Goal: Transaction & Acquisition: Purchase product/service

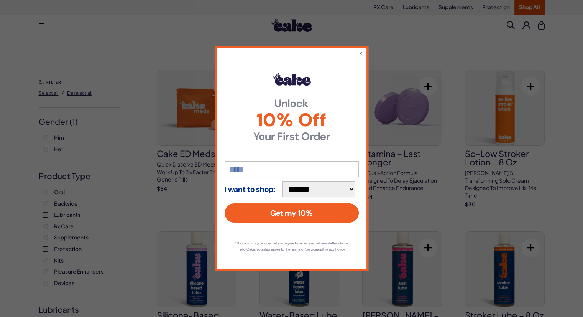
click at [233, 169] on input "email" at bounding box center [292, 169] width 134 height 16
type input "**********"
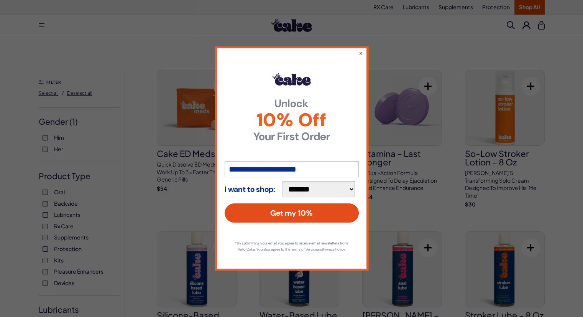
click at [300, 209] on button "Get my 10%" at bounding box center [292, 212] width 134 height 19
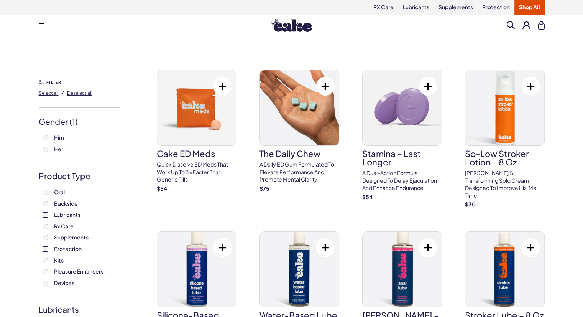
click at [42, 149] on div "Him Her" at bounding box center [79, 143] width 81 height 19
click at [45, 152] on label "Her" at bounding box center [80, 149] width 74 height 8
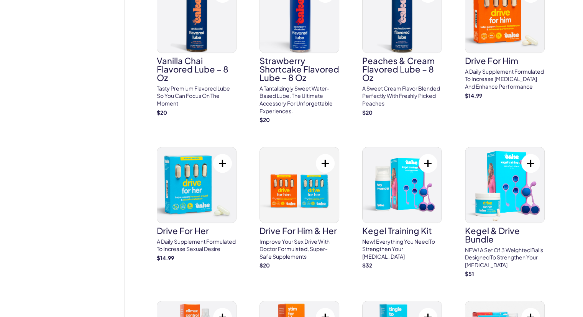
scroll to position [513, 0]
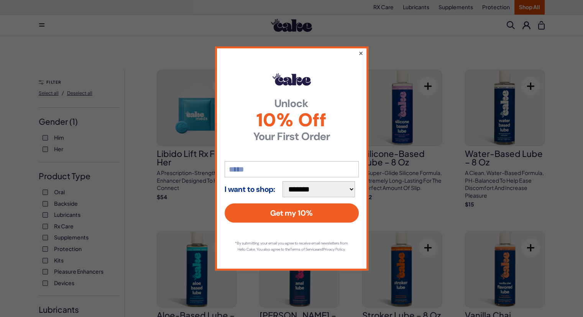
click at [359, 48] on button "×" at bounding box center [360, 52] width 5 height 9
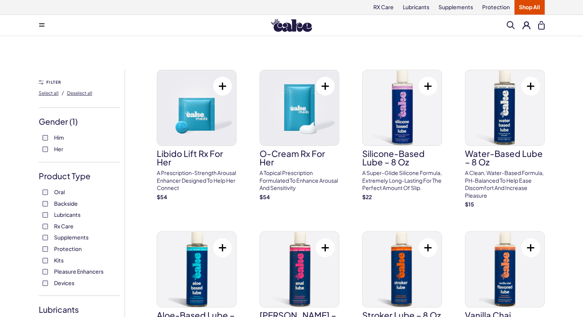
click at [209, 133] on img at bounding box center [196, 107] width 79 height 75
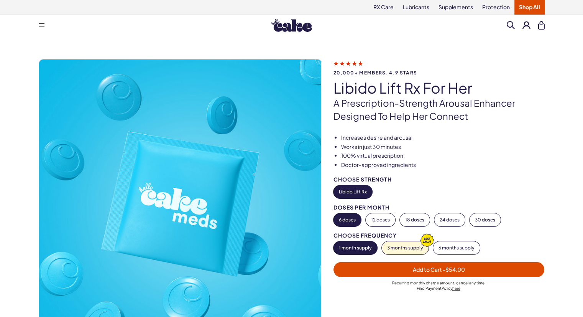
click at [348, 249] on button "1 month supply" at bounding box center [356, 247] width 44 height 13
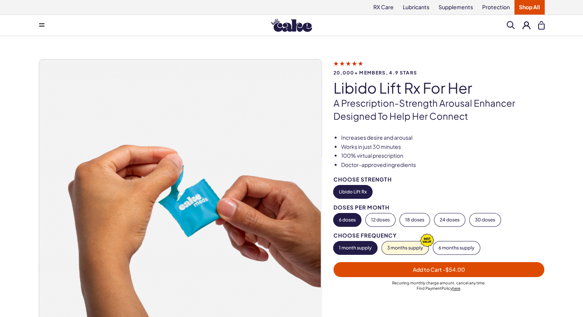
click at [351, 245] on button "1 month supply" at bounding box center [356, 247] width 44 height 13
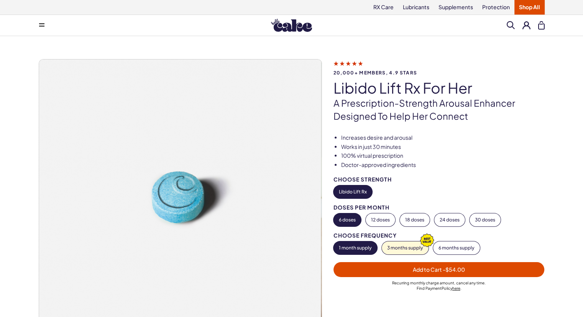
click at [384, 272] on span "Add to Cart - $54.00" at bounding box center [439, 269] width 202 height 9
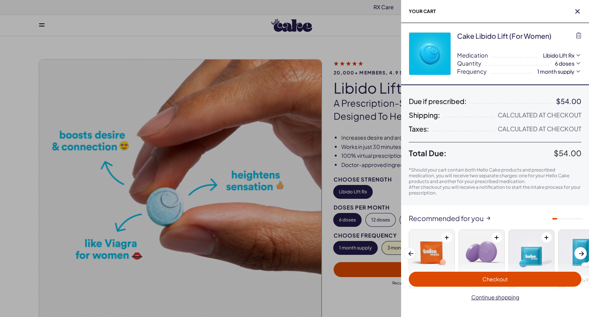
click at [439, 278] on span "Checkout" at bounding box center [495, 279] width 163 height 9
